Goal: Task Accomplishment & Management: Complete application form

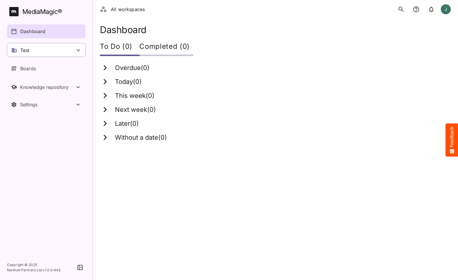
click at [42, 53] on div "Test" at bounding box center [46, 50] width 79 height 14
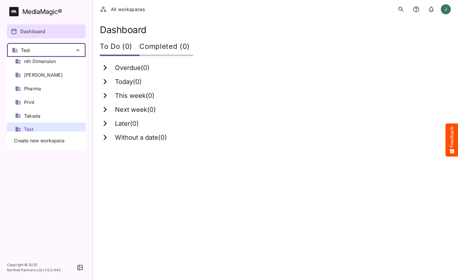
scroll to position [220, 0]
drag, startPoint x: 69, startPoint y: 179, endPoint x: 75, endPoint y: 175, distance: 7.3
click at [69, 179] on div at bounding box center [229, 140] width 458 height 280
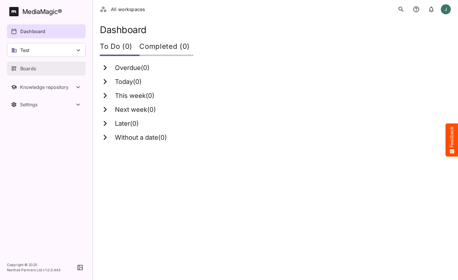
click at [26, 70] on p "Boards" at bounding box center [28, 68] width 16 height 7
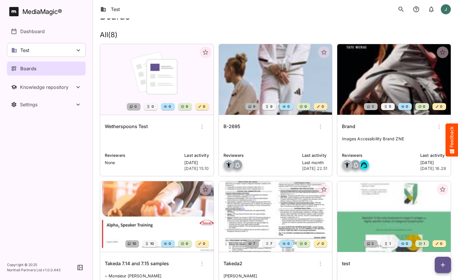
scroll to position [13, 0]
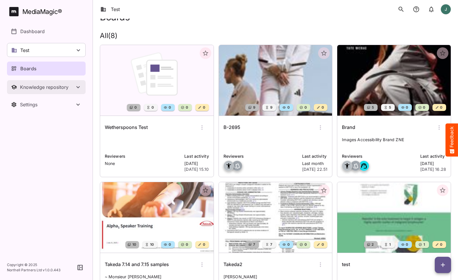
click at [58, 86] on div "Knowledge repository" at bounding box center [47, 87] width 55 height 6
click at [156, 143] on p at bounding box center [157, 143] width 104 height 12
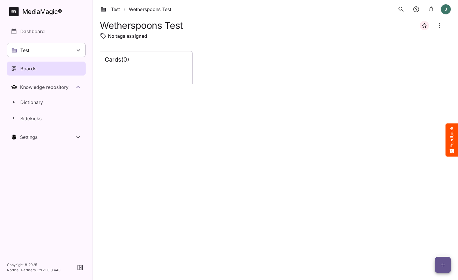
click at [136, 66] on div "Cards ( 0 )" at bounding box center [146, 67] width 92 height 33
click at [447, 267] on span "button" at bounding box center [443, 264] width 16 height 7
click at [432, 240] on p "Add new lane" at bounding box center [428, 240] width 31 height 7
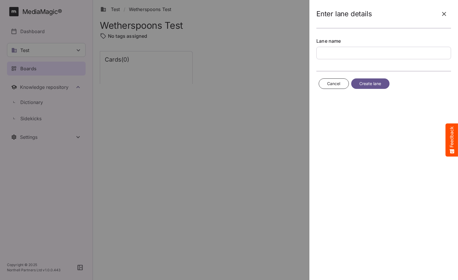
click at [443, 14] on icon "button" at bounding box center [444, 13] width 7 height 7
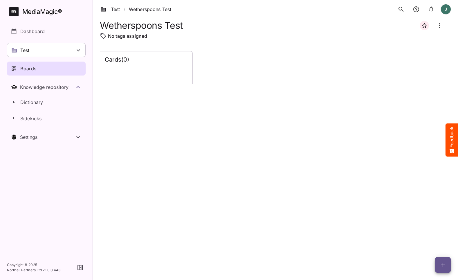
click at [450, 267] on span "button" at bounding box center [443, 264] width 16 height 7
click at [429, 229] on p "Add new card" at bounding box center [428, 227] width 31 height 7
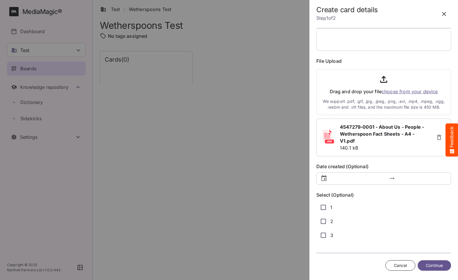
type input "**********"
click at [434, 264] on span "Continue" at bounding box center [434, 265] width 17 height 7
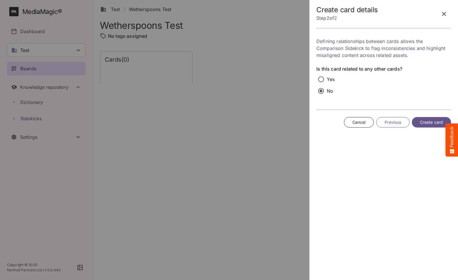
click at [422, 123] on span "Create card" at bounding box center [431, 122] width 23 height 7
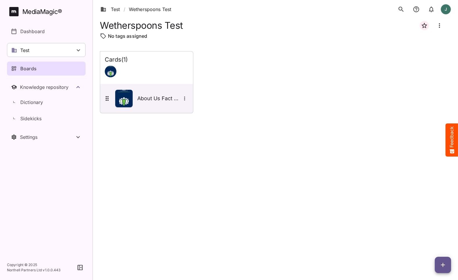
click at [439, 262] on span "button" at bounding box center [443, 264] width 16 height 7
click at [422, 241] on p "Add new lane" at bounding box center [428, 240] width 31 height 7
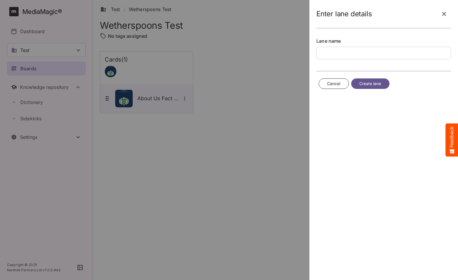
click at [335, 83] on span "Cancel" at bounding box center [333, 83] width 13 height 7
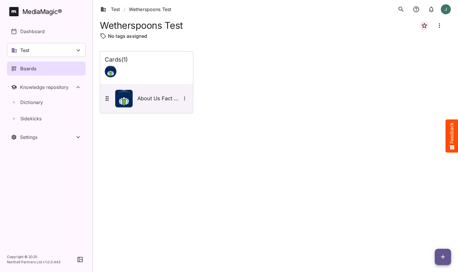
click at [439, 256] on span "button" at bounding box center [443, 256] width 16 height 7
drag, startPoint x: 432, startPoint y: 232, endPoint x: 441, endPoint y: 234, distance: 9.2
click at [432, 232] on p "Add new lane" at bounding box center [428, 232] width 31 height 7
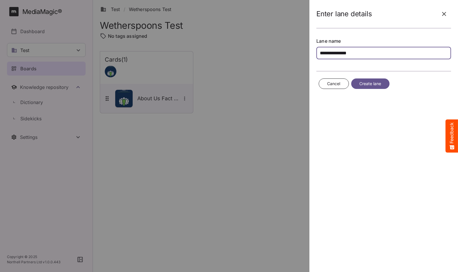
type input "**********"
click at [370, 85] on span "Create lane" at bounding box center [371, 83] width 22 height 7
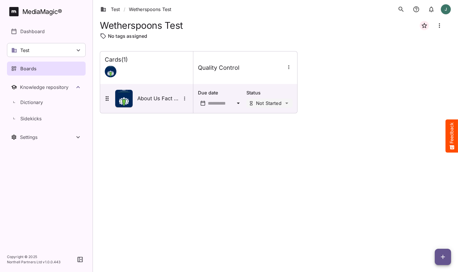
click at [288, 68] on icon "button" at bounding box center [289, 67] width 6 height 6
click at [317, 108] on p "Manage sidekicks" at bounding box center [312, 106] width 41 height 7
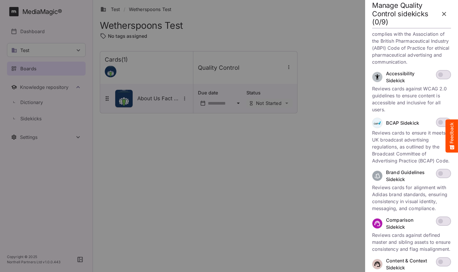
scroll to position [27, 0]
click at [443, 78] on span at bounding box center [443, 73] width 15 height 9
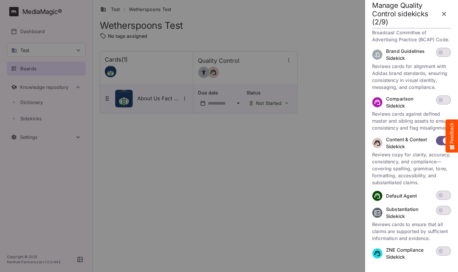
scroll to position [0, 0]
click at [286, 130] on div at bounding box center [229, 136] width 458 height 272
click at [443, 15] on icon "button" at bounding box center [444, 13] width 7 height 7
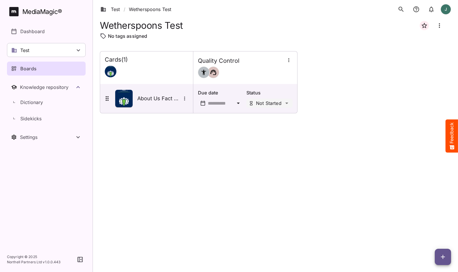
click at [288, 61] on icon "button" at bounding box center [289, 60] width 6 height 6
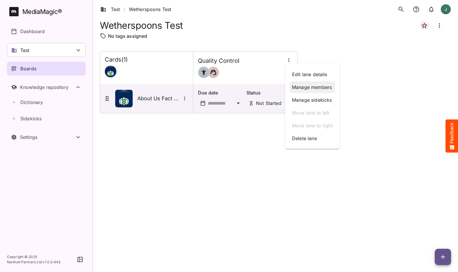
click at [303, 86] on p "Manage members" at bounding box center [312, 87] width 41 height 7
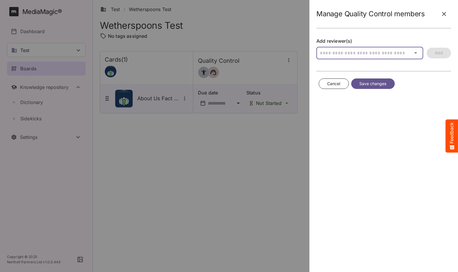
click at [355, 53] on div "Test / Wetherspoons Test J MediaMagic ® Dashboard Test Clearcast Dan Daria Davi…" at bounding box center [229, 134] width 458 height 269
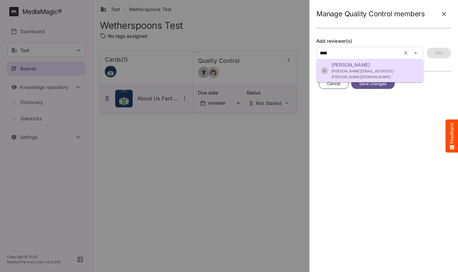
drag, startPoint x: 355, startPoint y: 53, endPoint x: 357, endPoint y: 68, distance: 15.2
click at [354, 65] on p "John Godwin" at bounding box center [375, 64] width 87 height 7
type input "**********"
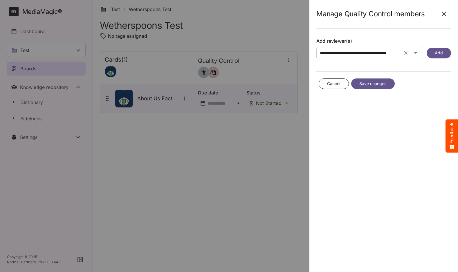
click at [446, 51] on button "Add" at bounding box center [439, 53] width 24 height 11
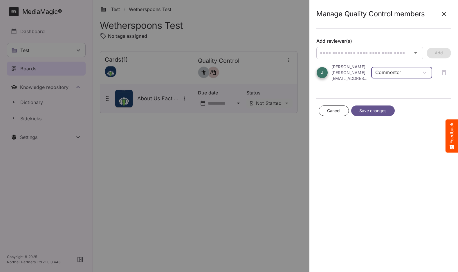
click at [409, 75] on div "Test / Wetherspoons Test J MediaMagic ® Dashboard Test Clearcast Dan Daria Davi…" at bounding box center [229, 134] width 458 height 269
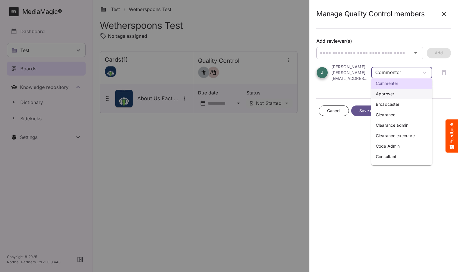
click at [399, 93] on p "Approver" at bounding box center [402, 94] width 52 height 6
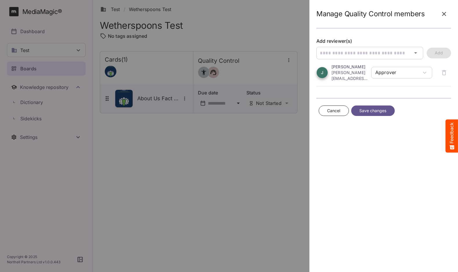
click at [389, 111] on button "Save changes" at bounding box center [374, 110] width 44 height 11
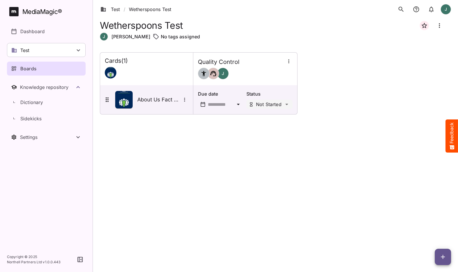
click at [442, 255] on icon "button" at bounding box center [443, 256] width 7 height 7
click at [439, 222] on p "Add new card" at bounding box center [428, 219] width 31 height 7
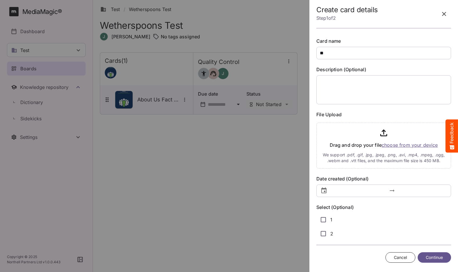
type input "*"
type input "*********"
click at [392, 96] on textarea at bounding box center [384, 89] width 135 height 29
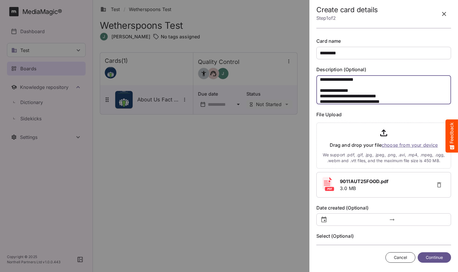
type textarea "**********"
click at [435, 258] on span "Continue" at bounding box center [434, 257] width 17 height 7
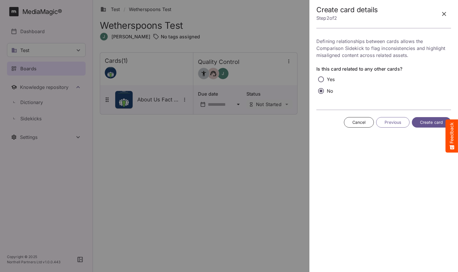
click at [423, 123] on span "Create card" at bounding box center [431, 122] width 23 height 7
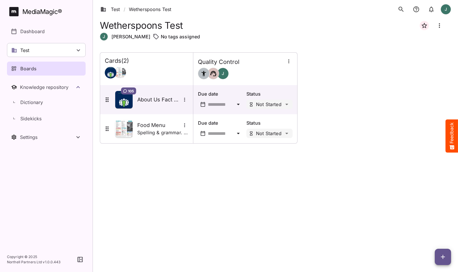
click at [442, 256] on icon "button" at bounding box center [443, 256] width 7 height 7
click at [36, 72] on div at bounding box center [229, 136] width 458 height 272
click at [439, 26] on icon "Board more options" at bounding box center [439, 25] width 7 height 7
click at [409, 40] on p "Edit board" at bounding box center [411, 43] width 29 height 7
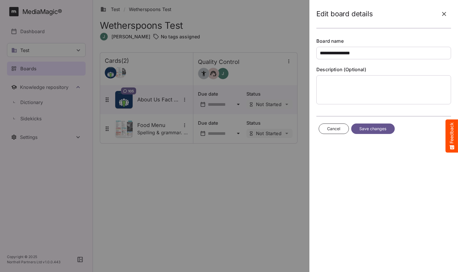
click at [447, 16] on icon "button" at bounding box center [444, 13] width 7 height 7
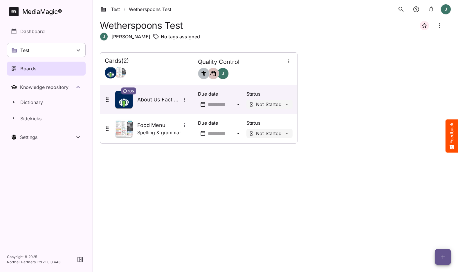
click at [399, 118] on div "Cards ( 2 ) Quality Control J 105 About Us Fact Sheet Due date Status Not Start…" at bounding box center [276, 97] width 352 height 91
click at [161, 37] on p "No tags assigned" at bounding box center [180, 36] width 39 height 7
click at [153, 37] on img at bounding box center [156, 36] width 7 height 7
click at [443, 254] on icon "button" at bounding box center [443, 256] width 7 height 7
click at [439, 221] on p "Add new card" at bounding box center [428, 219] width 31 height 7
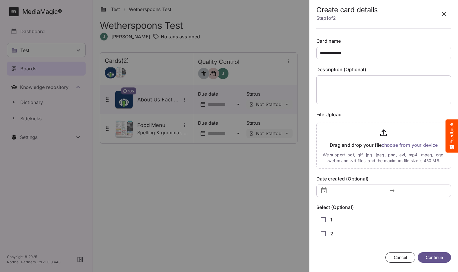
type input "**********"
click at [333, 98] on textarea at bounding box center [384, 89] width 135 height 29
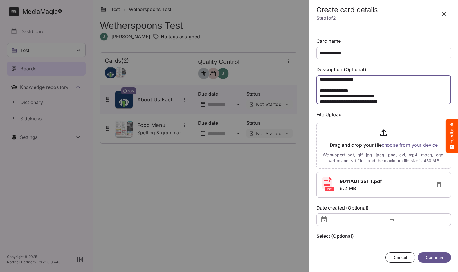
type textarea "**********"
click at [438, 257] on span "Continue" at bounding box center [434, 257] width 17 height 7
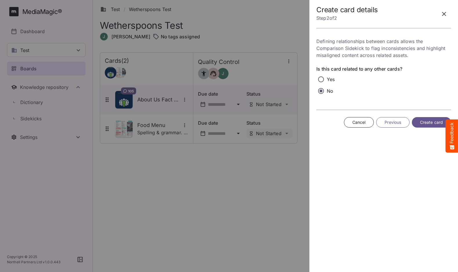
click at [328, 78] on p "Yes" at bounding box center [331, 79] width 8 height 7
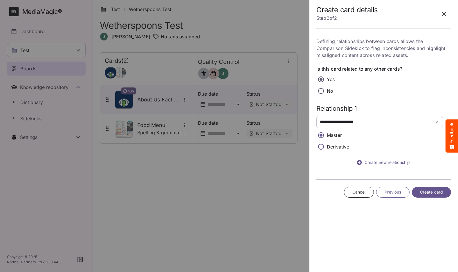
click at [335, 144] on p "Derivative" at bounding box center [338, 146] width 23 height 7
click at [365, 123] on span "**********" at bounding box center [371, 122] width 102 height 7
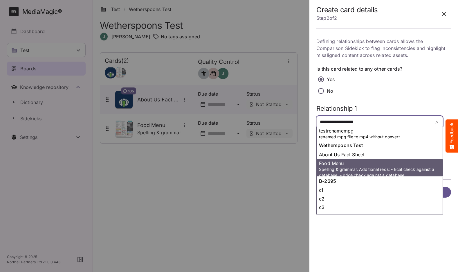
scroll to position [720, 0]
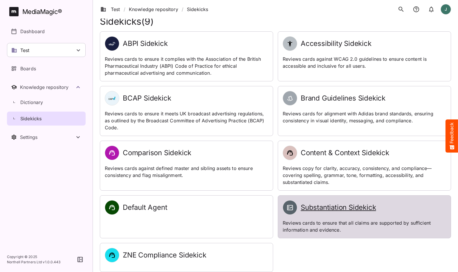
scroll to position [8, 0]
click at [333, 208] on h2 "Substantiation Sidekick" at bounding box center [338, 207] width 75 height 8
